Goal: Communication & Community: Answer question/provide support

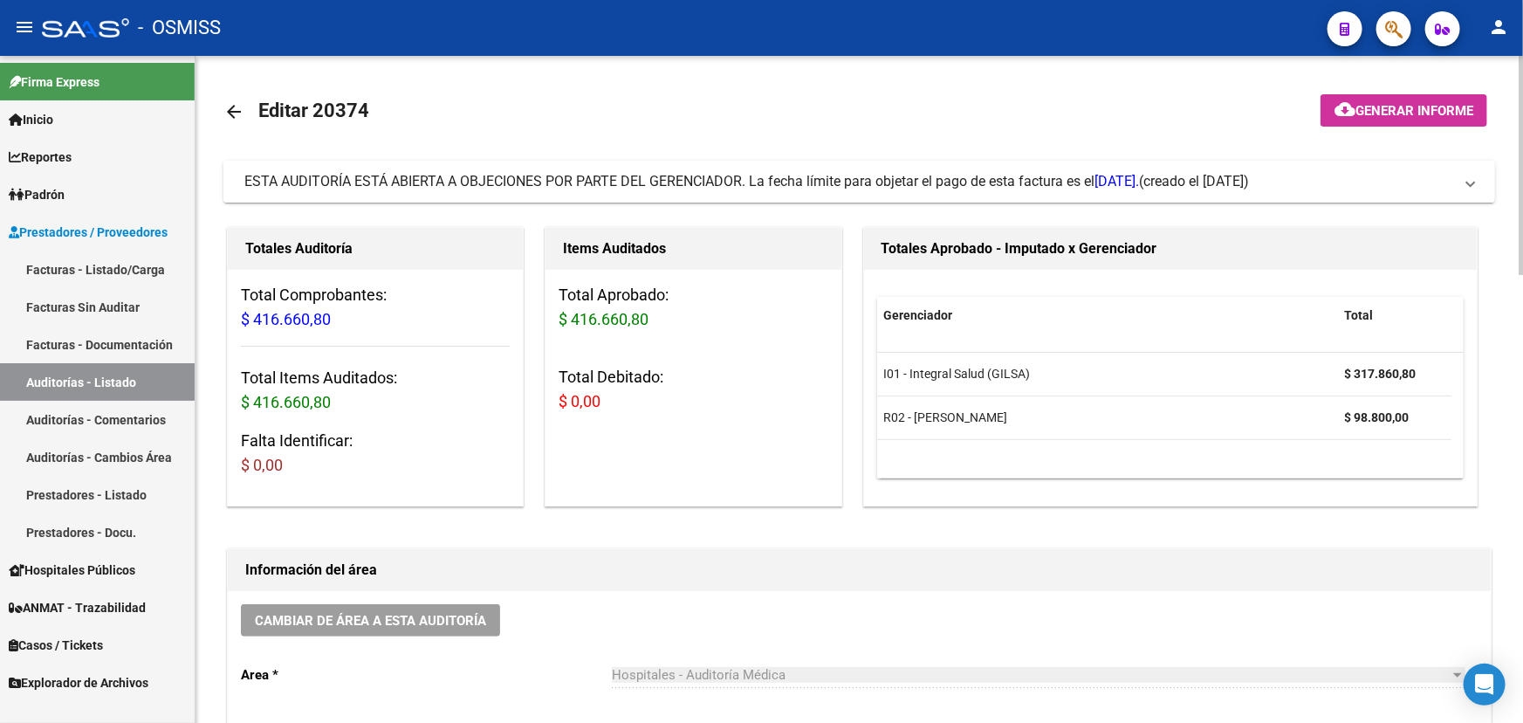
click at [1467, 178] on span "ESTA AUDITORÍA ESTÁ ABIERTA A OBJECIONES POR PARTE DEL GERENCIADOR. La fecha lí…" at bounding box center [855, 181] width 1223 height 19
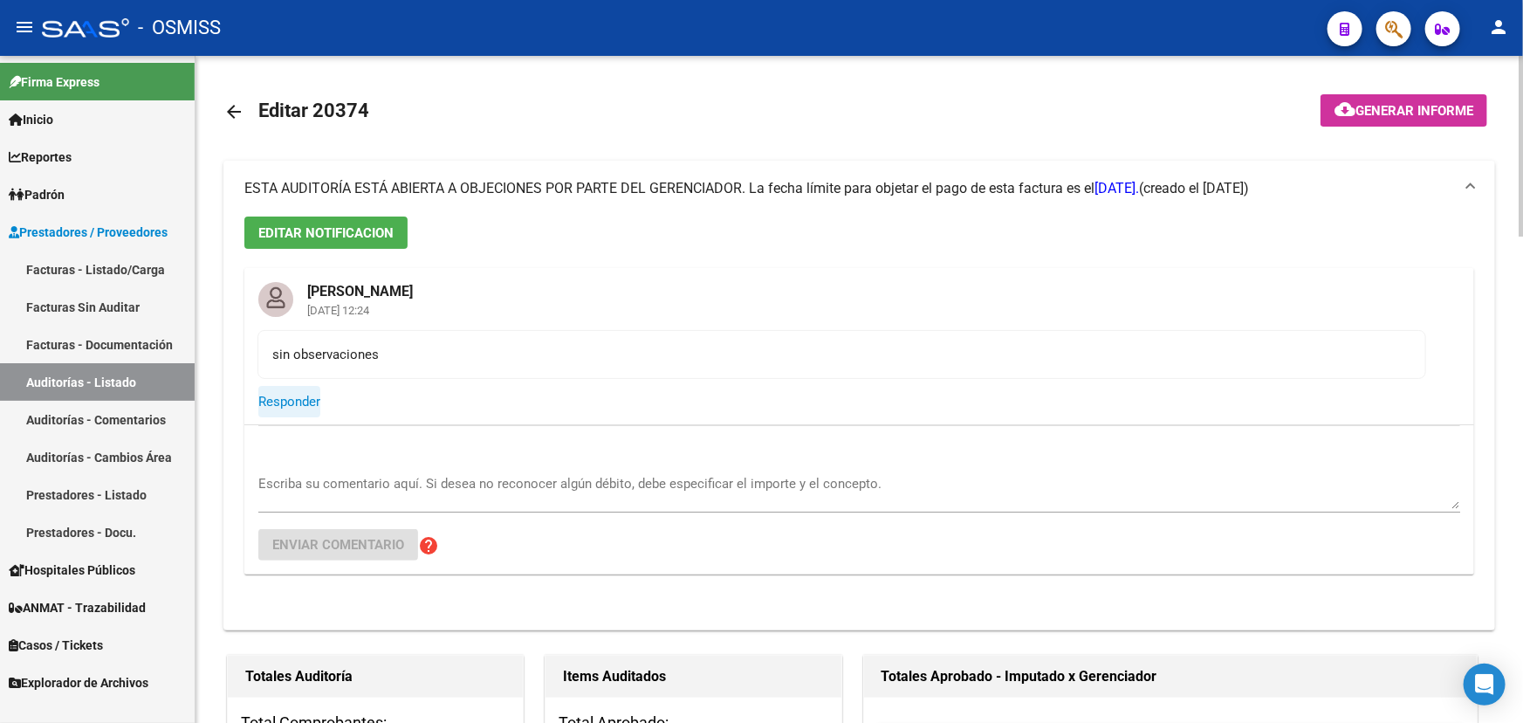
click at [278, 401] on span "Responder" at bounding box center [289, 402] width 62 height 16
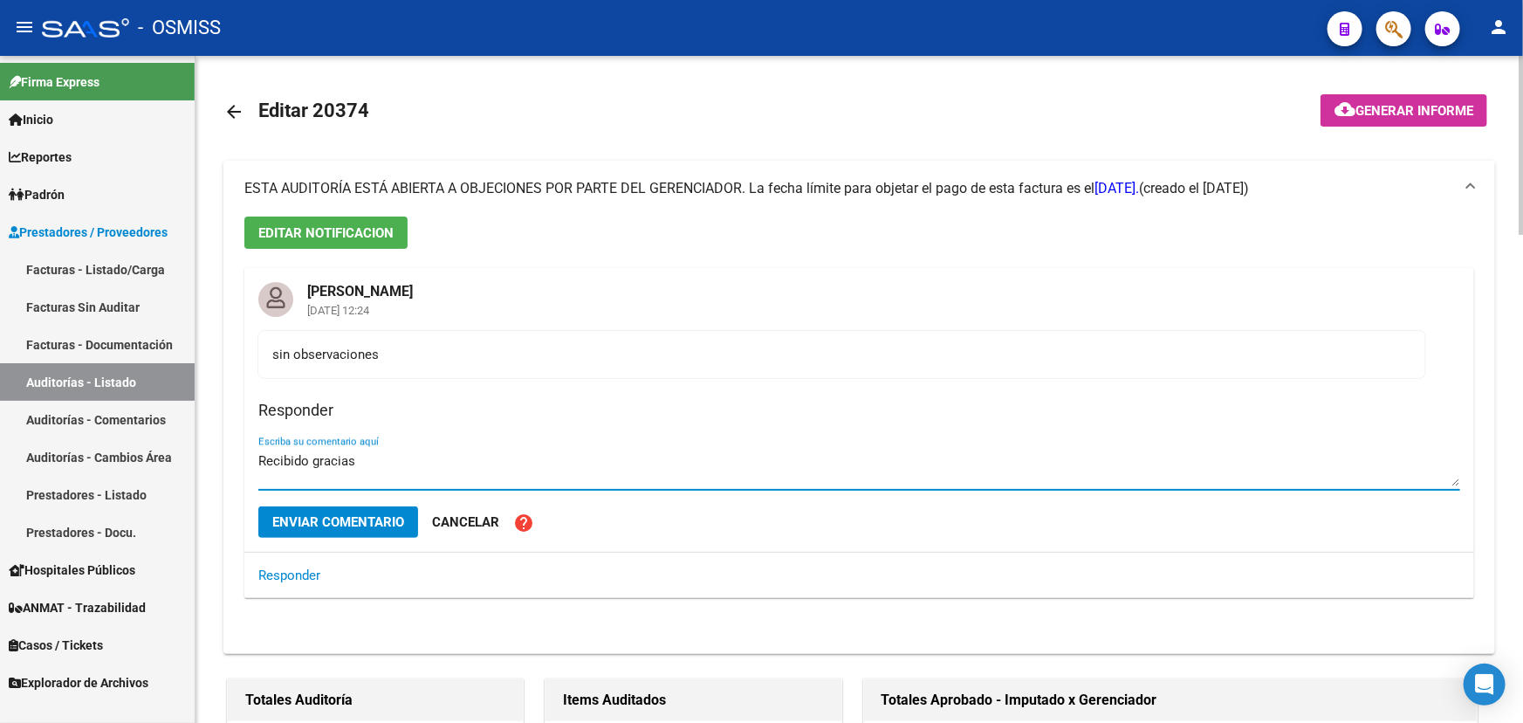
type textarea "Recibido gracias"
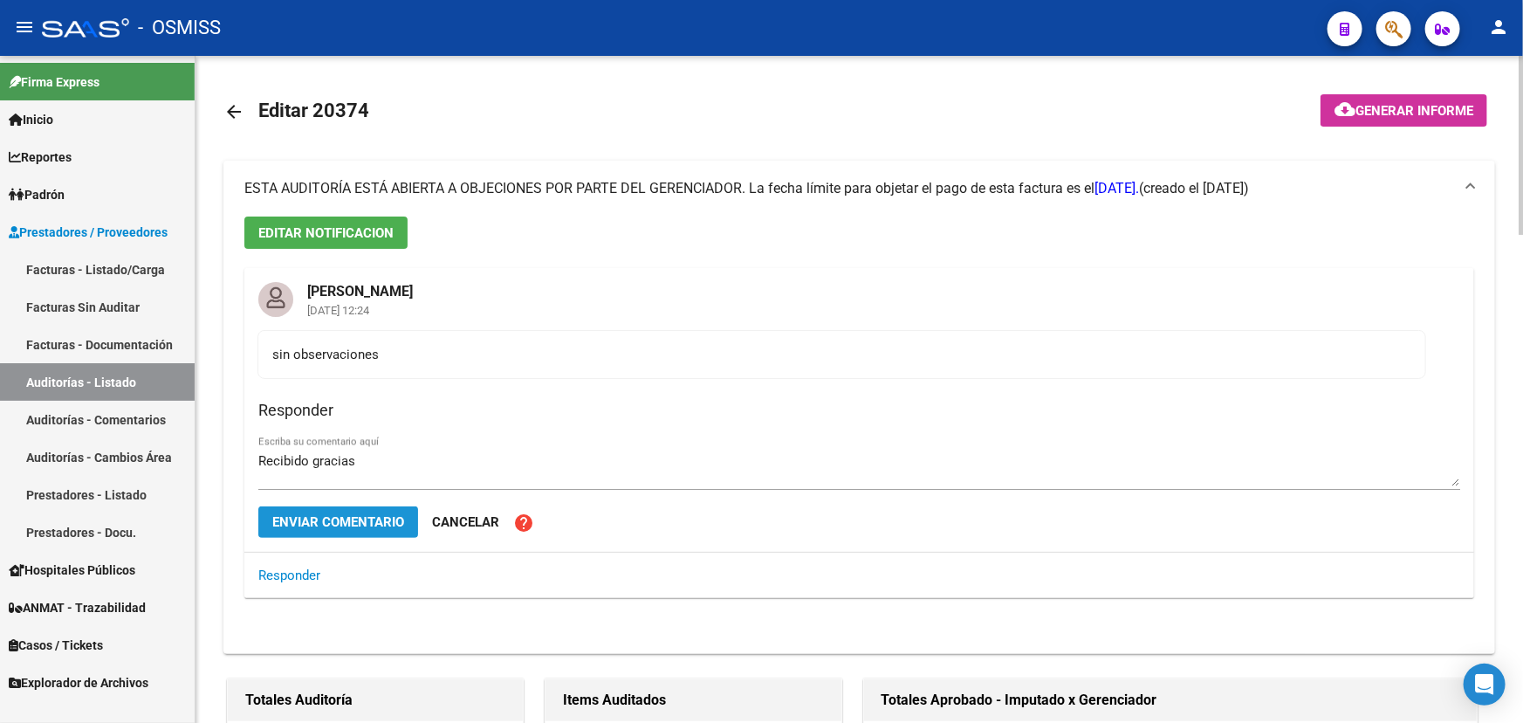
click at [320, 527] on span "Enviar comentario" at bounding box center [338, 522] width 132 height 16
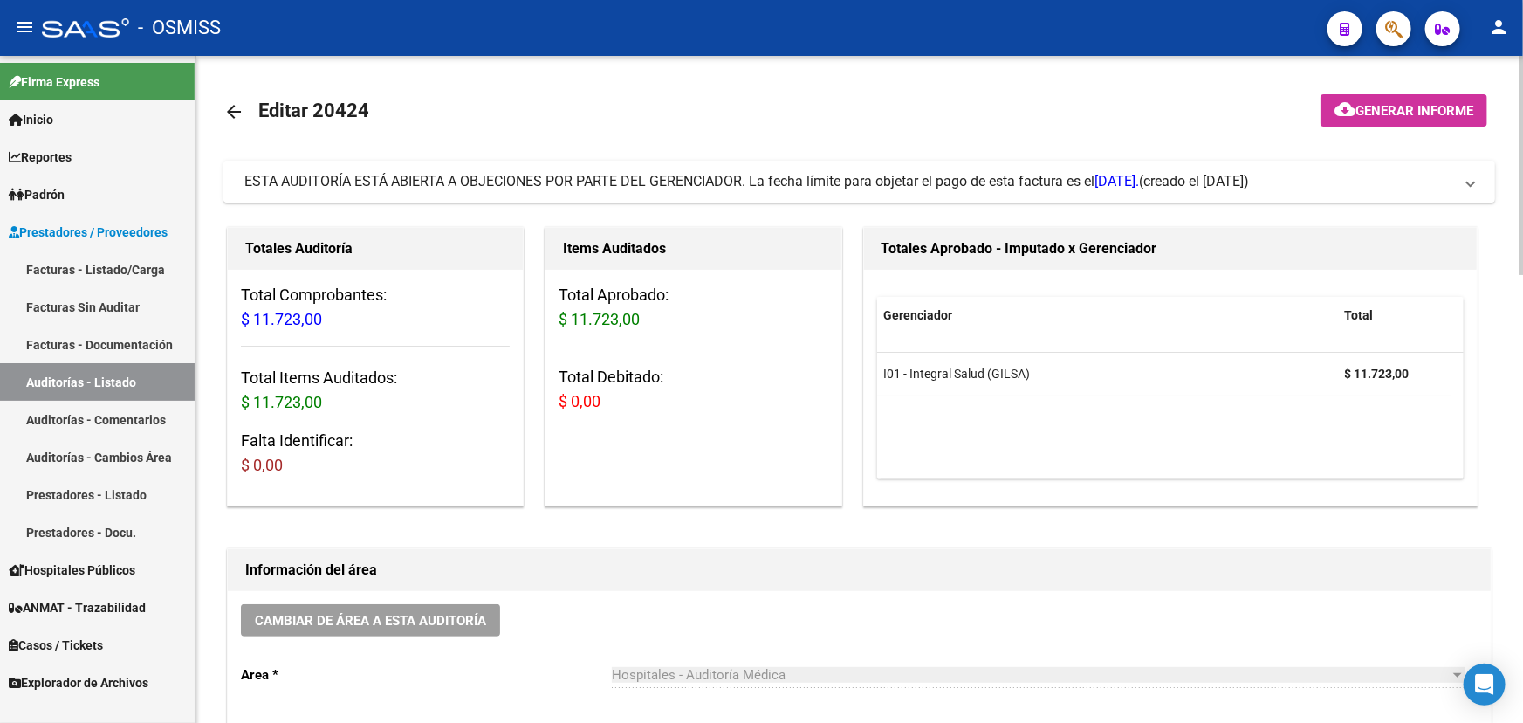
click at [1249, 176] on span "(creado el [DATE])" at bounding box center [1194, 181] width 110 height 19
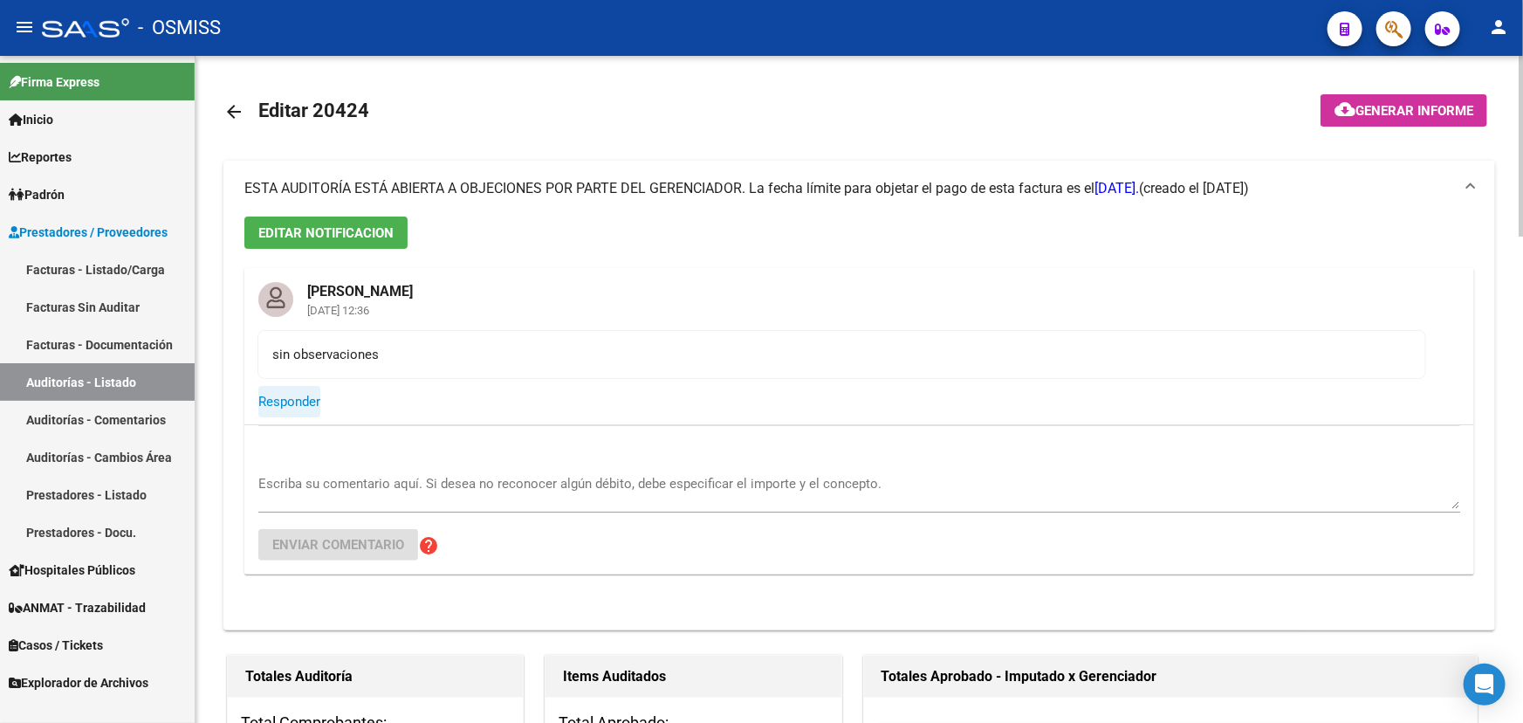
click at [277, 406] on span "Responder" at bounding box center [289, 402] width 62 height 16
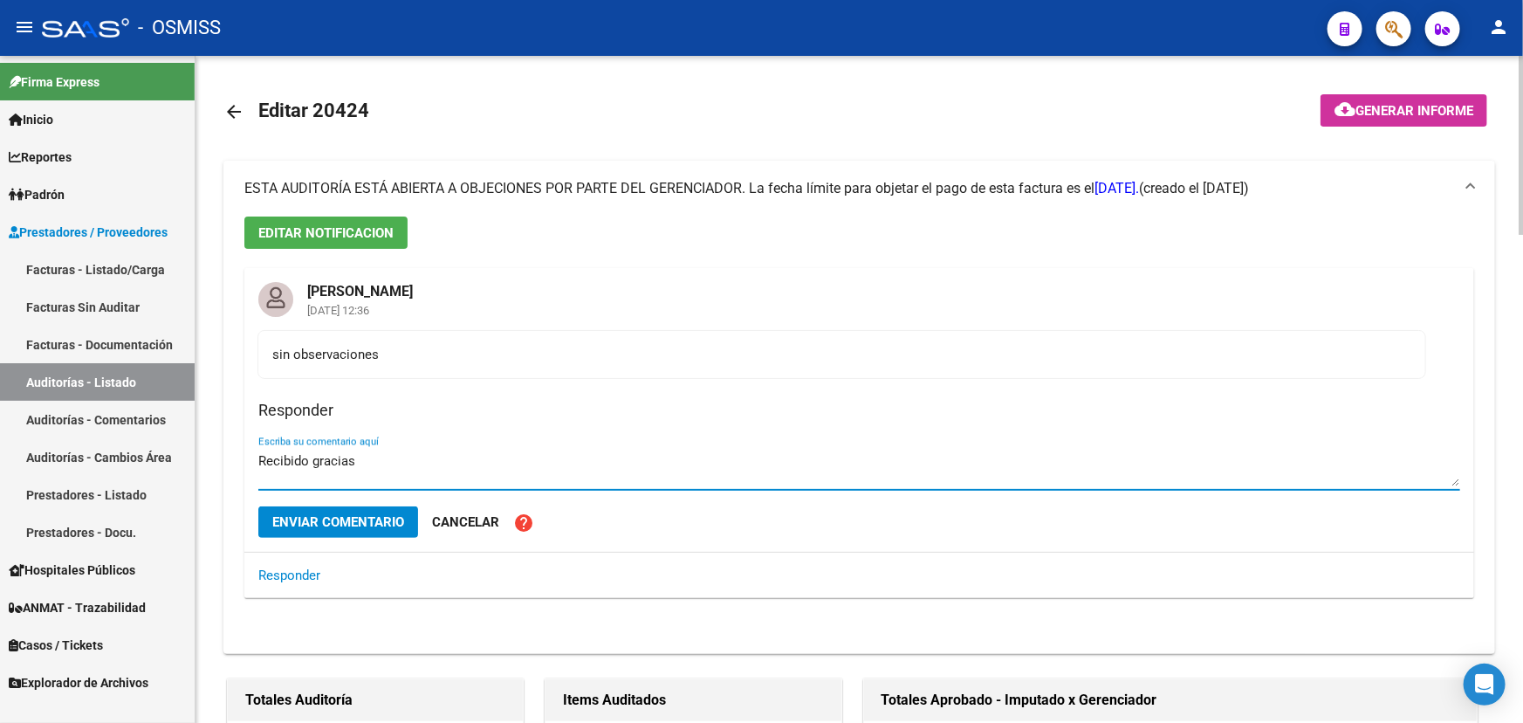
type textarea "Recibido gracias"
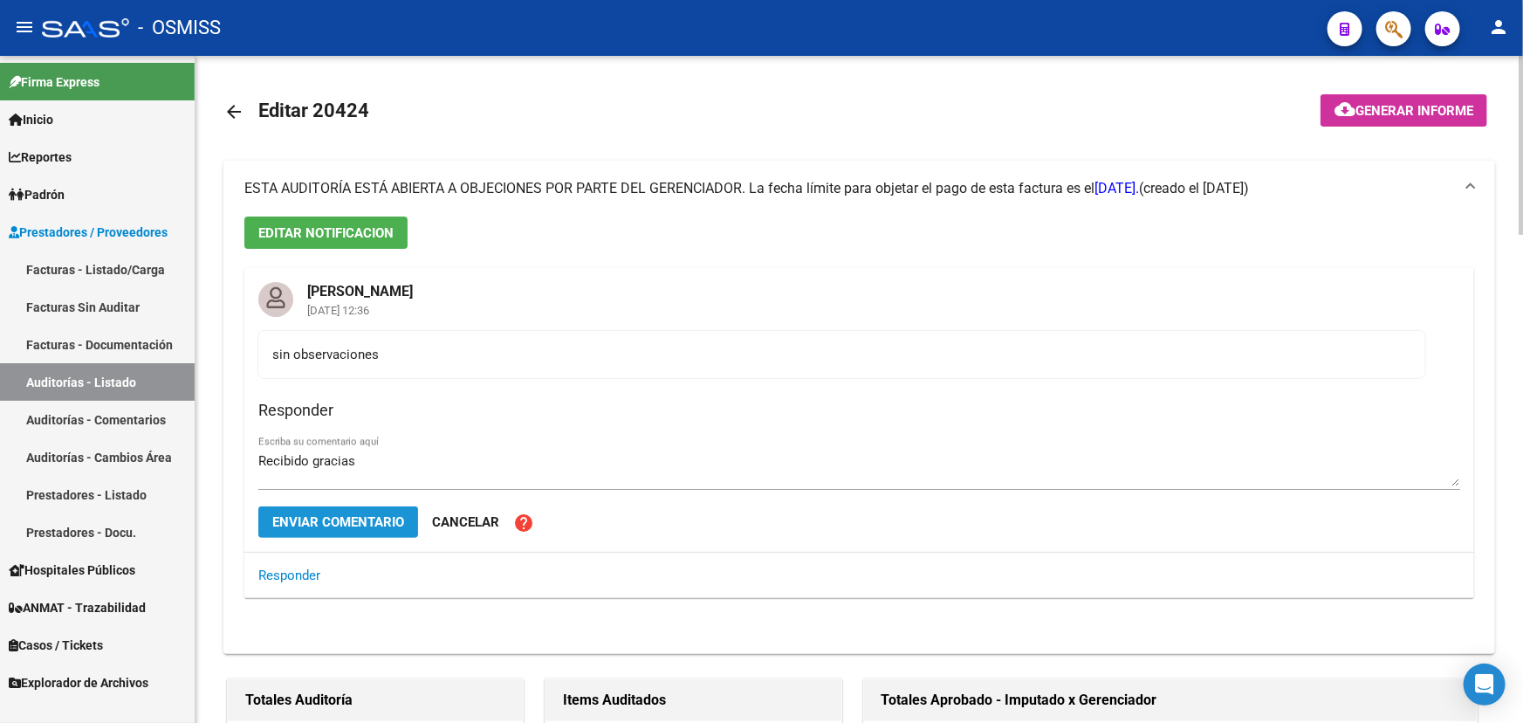
click at [350, 522] on span "Enviar comentario" at bounding box center [338, 522] width 132 height 16
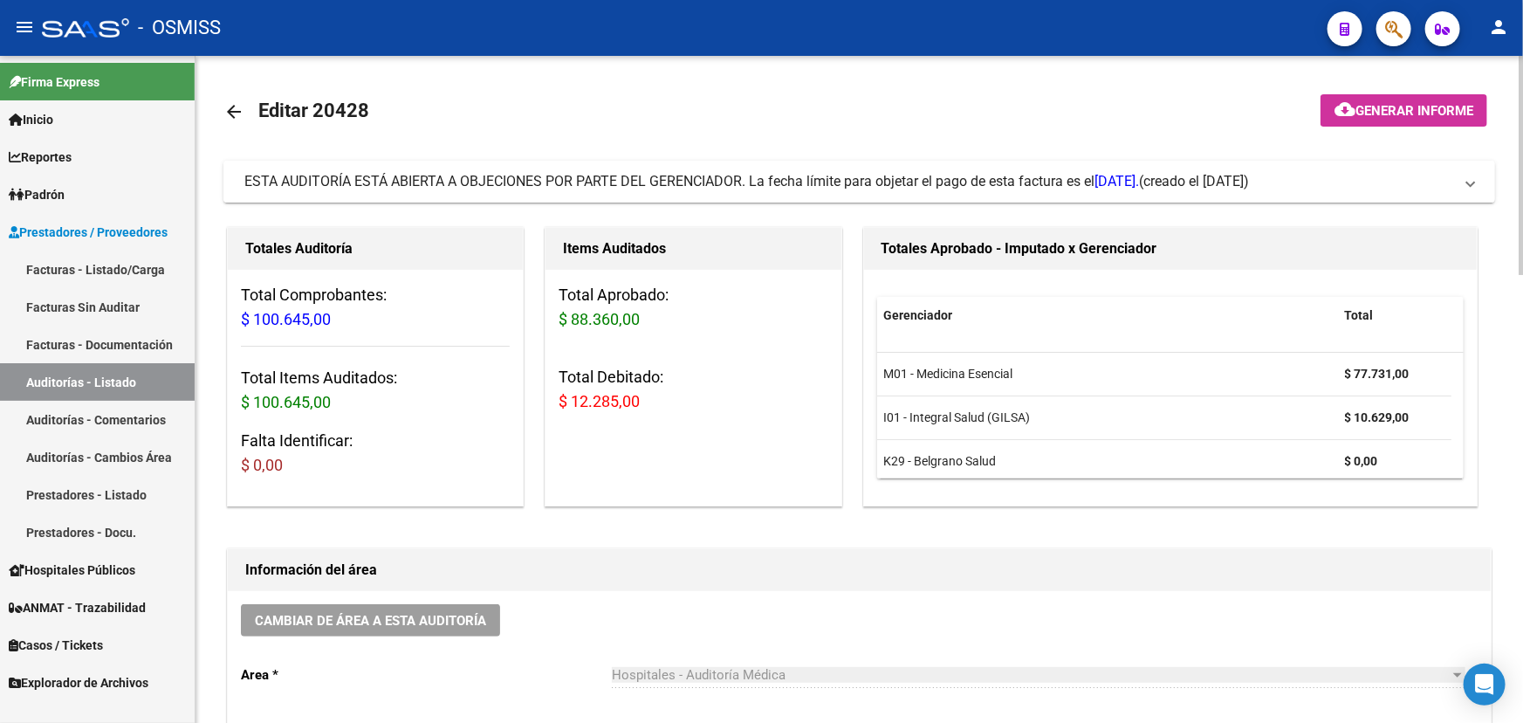
click at [892, 175] on span "ESTA AUDITORÍA ESTÁ ABIERTA A OBJECIONES POR PARTE DEL GERENCIADOR. La fecha lí…" at bounding box center [691, 181] width 895 height 17
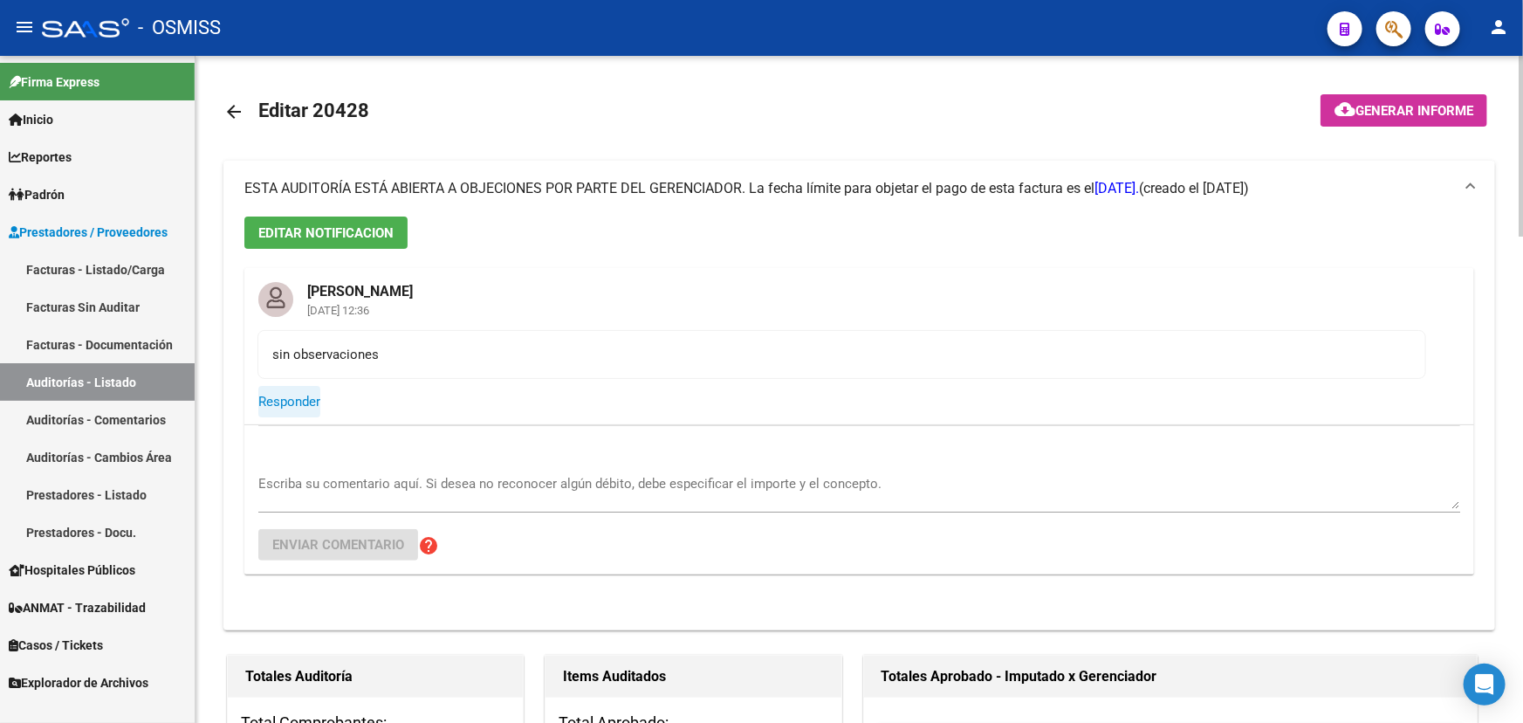
click at [293, 405] on span "Responder" at bounding box center [289, 402] width 62 height 16
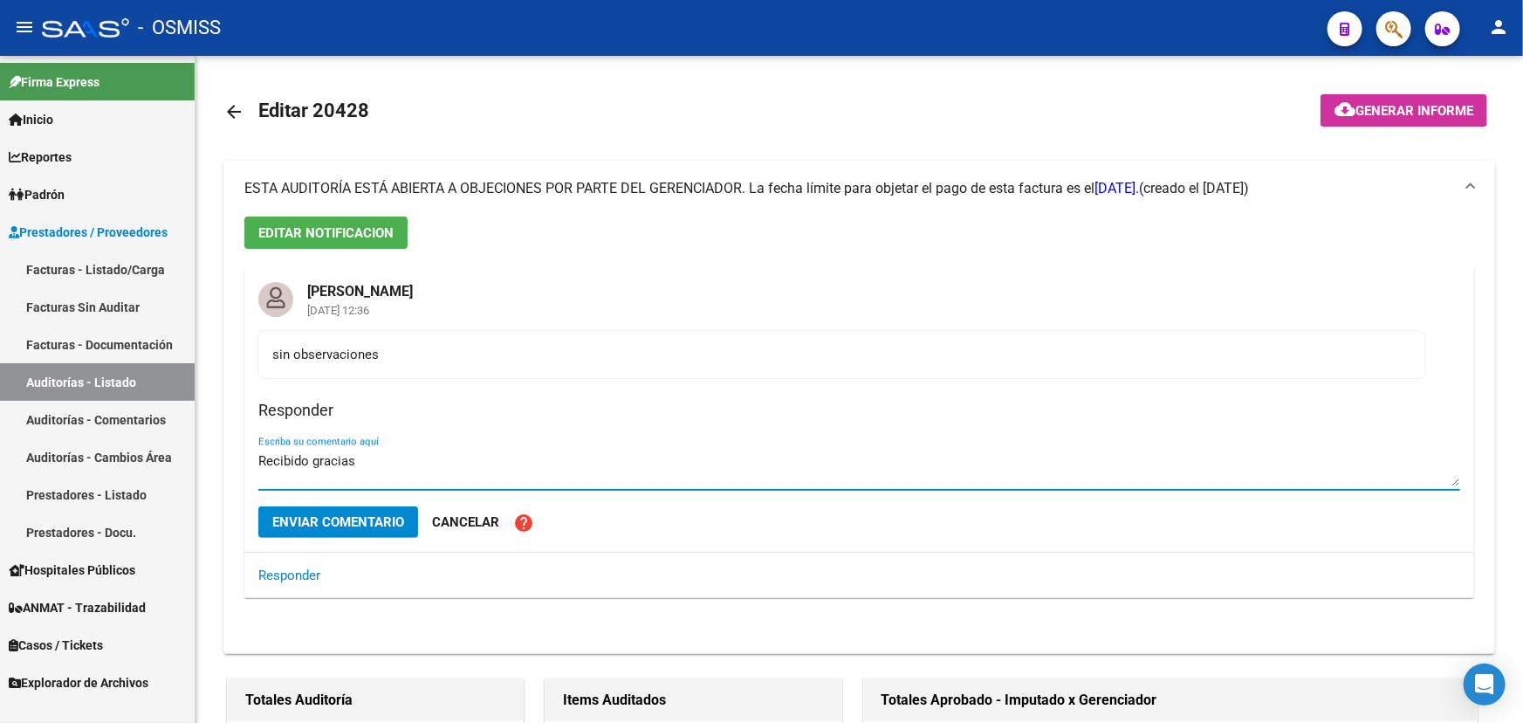
type textarea "Recibido gracias"
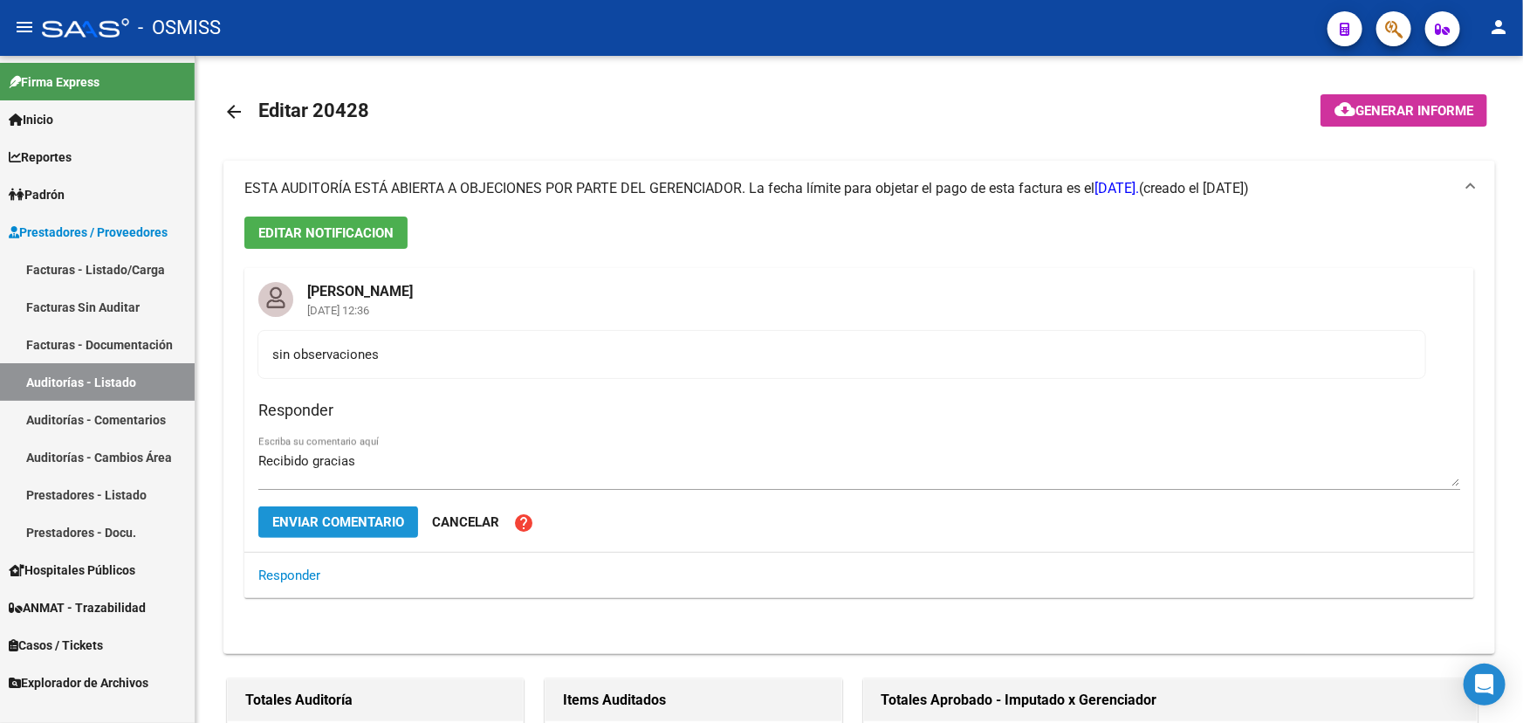
click at [326, 531] on button "Enviar comentario" at bounding box center [338, 521] width 160 height 31
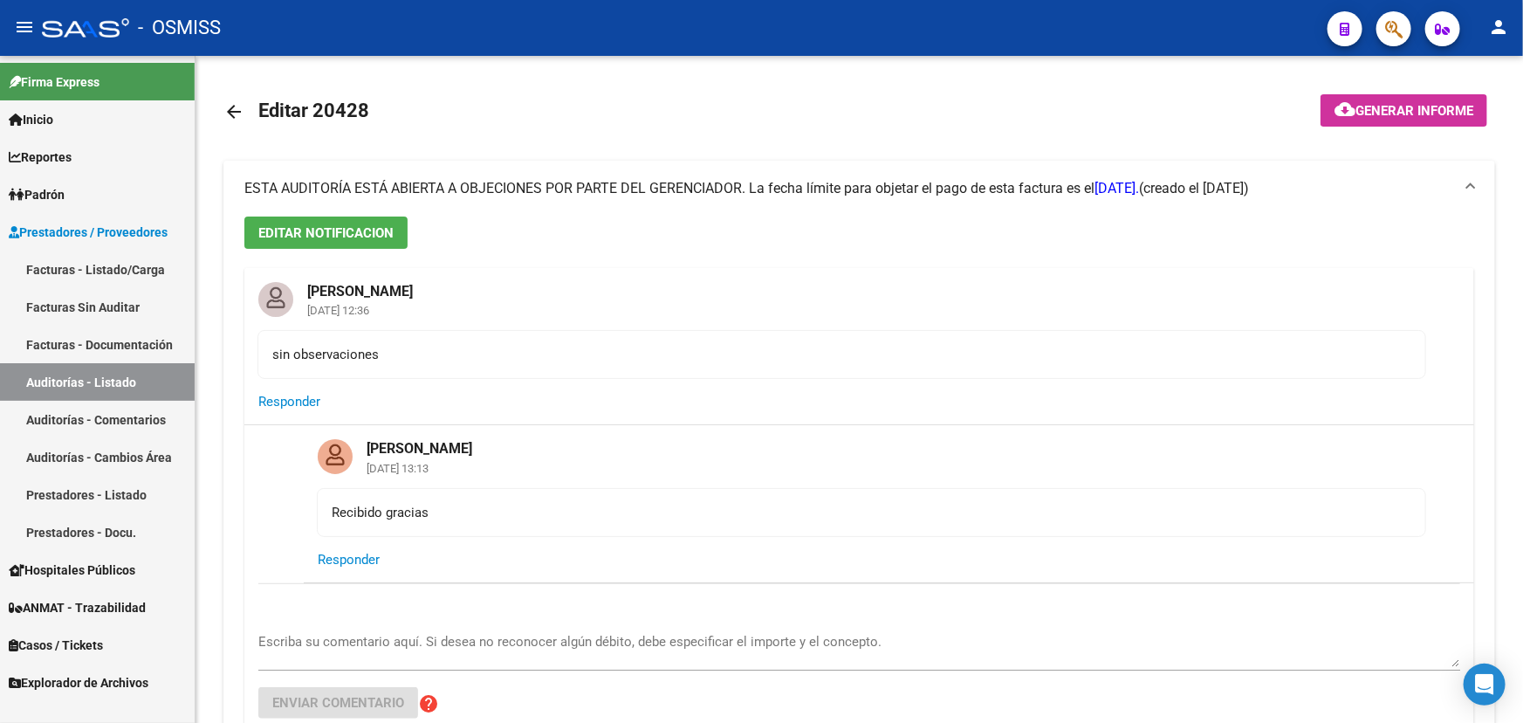
click at [100, 265] on link "Facturas - Listado/Carga" at bounding box center [97, 270] width 195 height 38
